Goal: Information Seeking & Learning: Learn about a topic

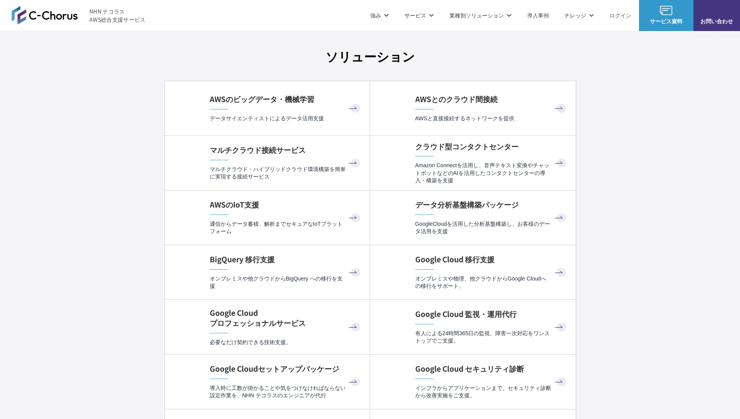
scroll to position [2325, 0]
